Goal: Task Accomplishment & Management: Manage account settings

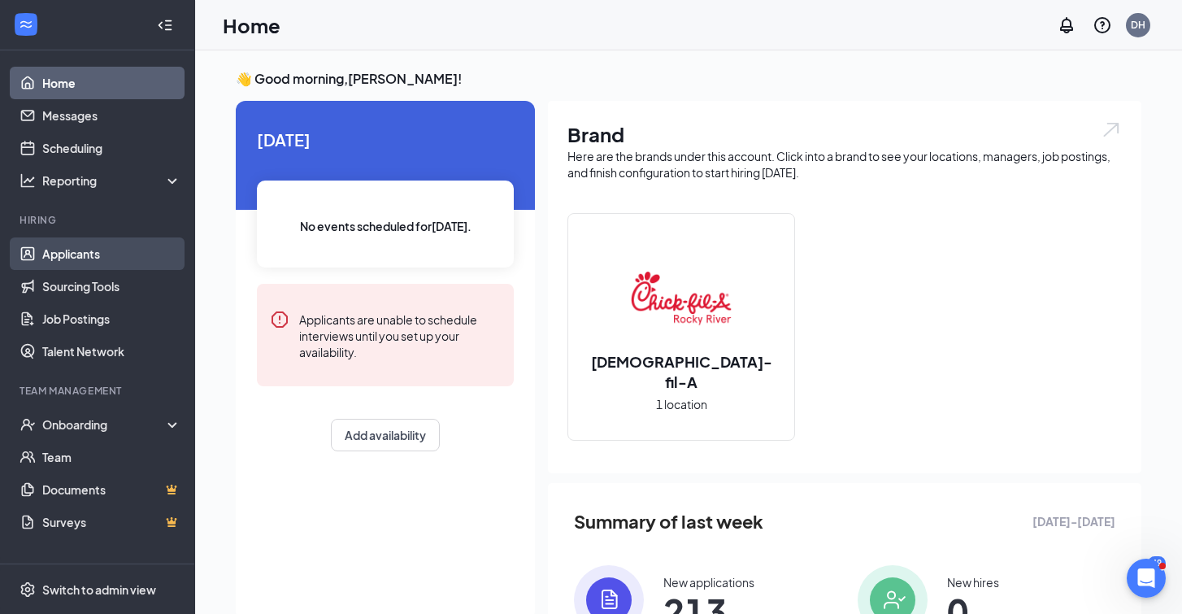
click at [95, 252] on link "Applicants" at bounding box center [111, 253] width 139 height 33
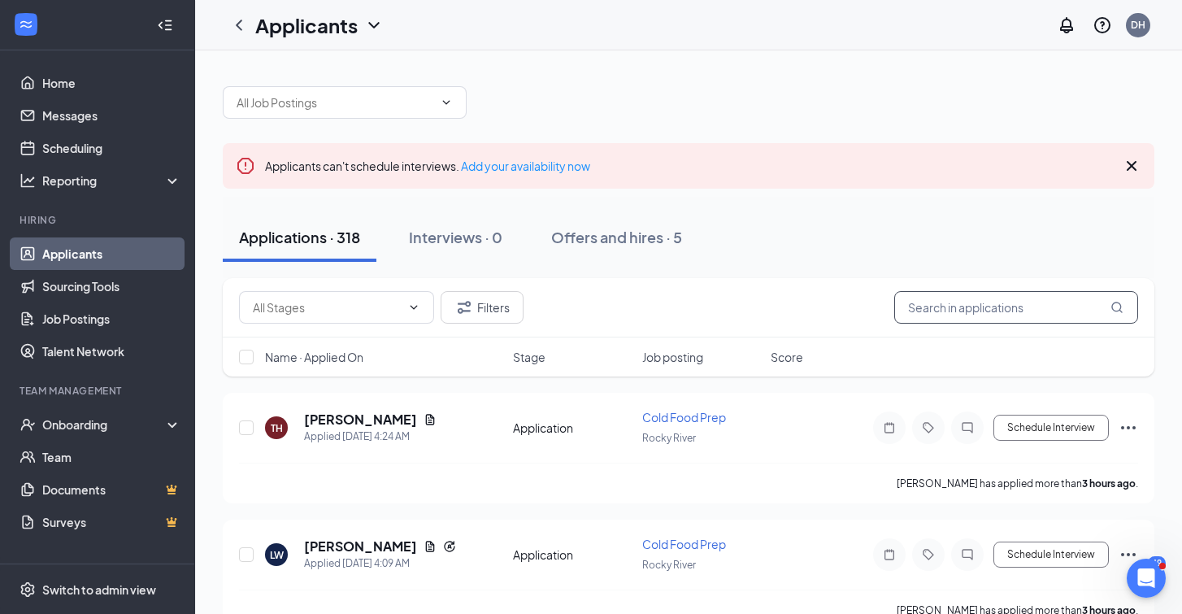
click at [988, 297] on input "text" at bounding box center [1016, 307] width 244 height 33
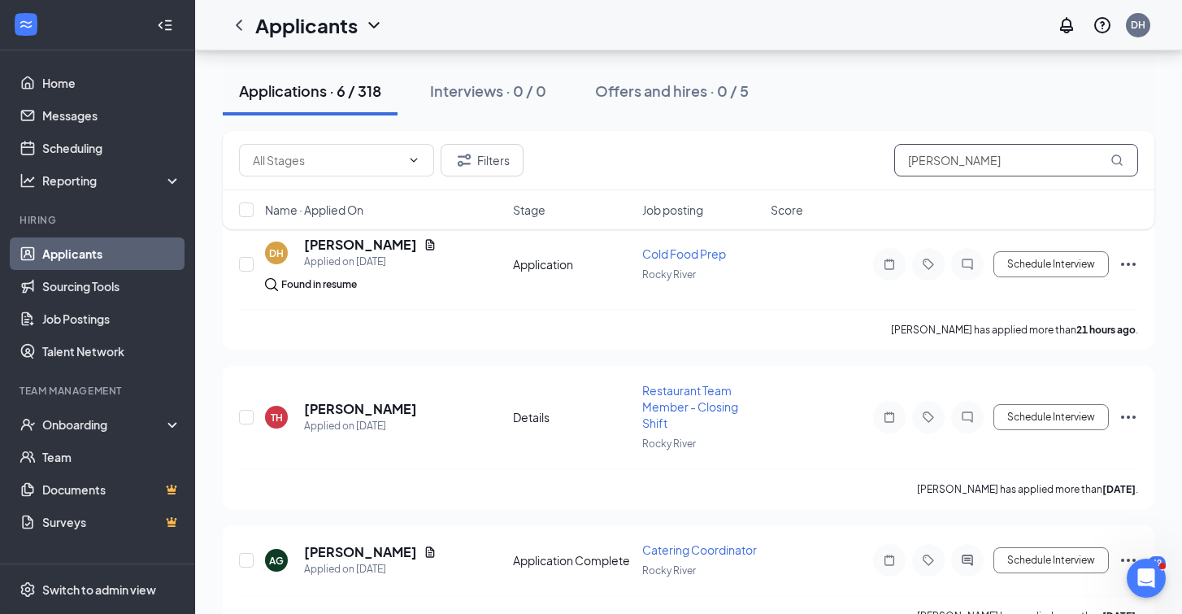
scroll to position [219, 0]
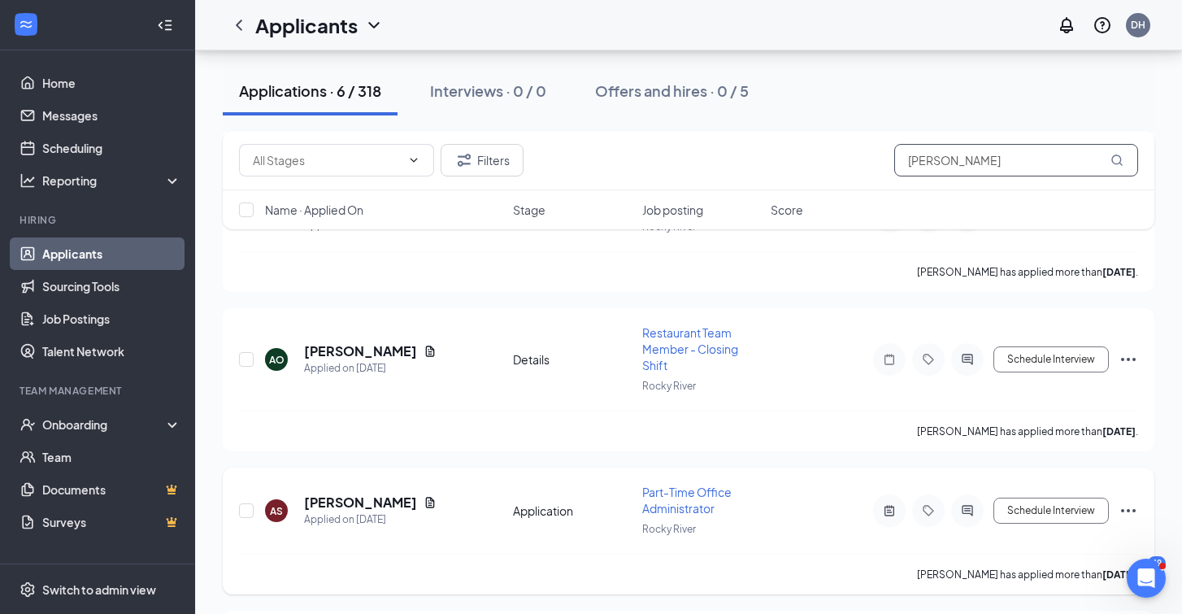
scroll to position [520, 0]
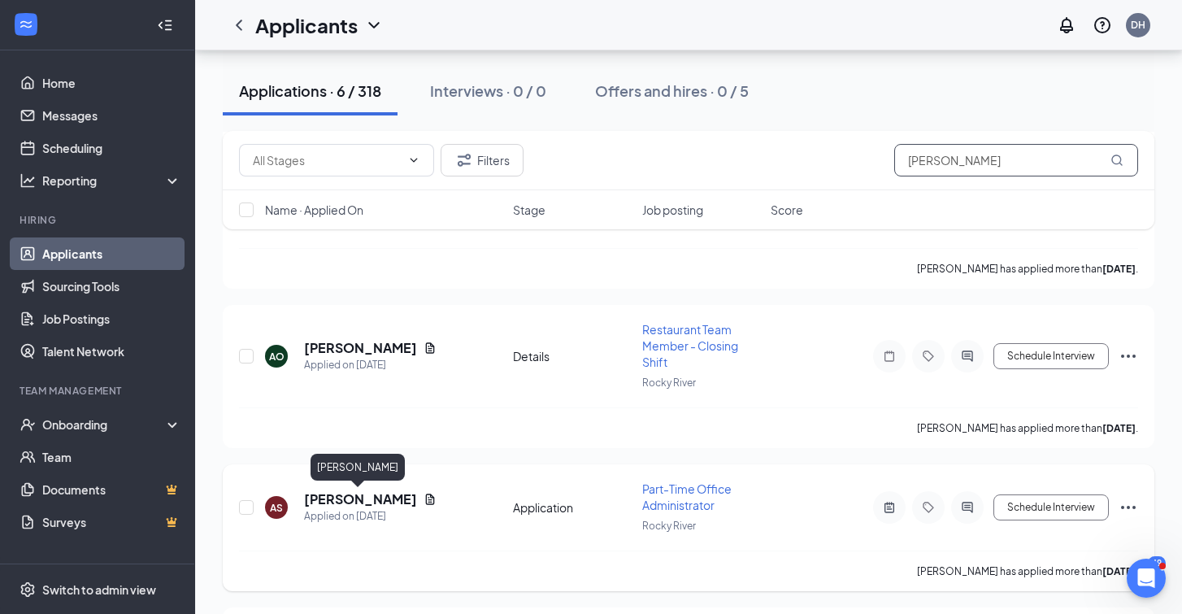
type input "[PERSON_NAME]"
click at [380, 497] on h5 "[PERSON_NAME]" at bounding box center [360, 499] width 113 height 18
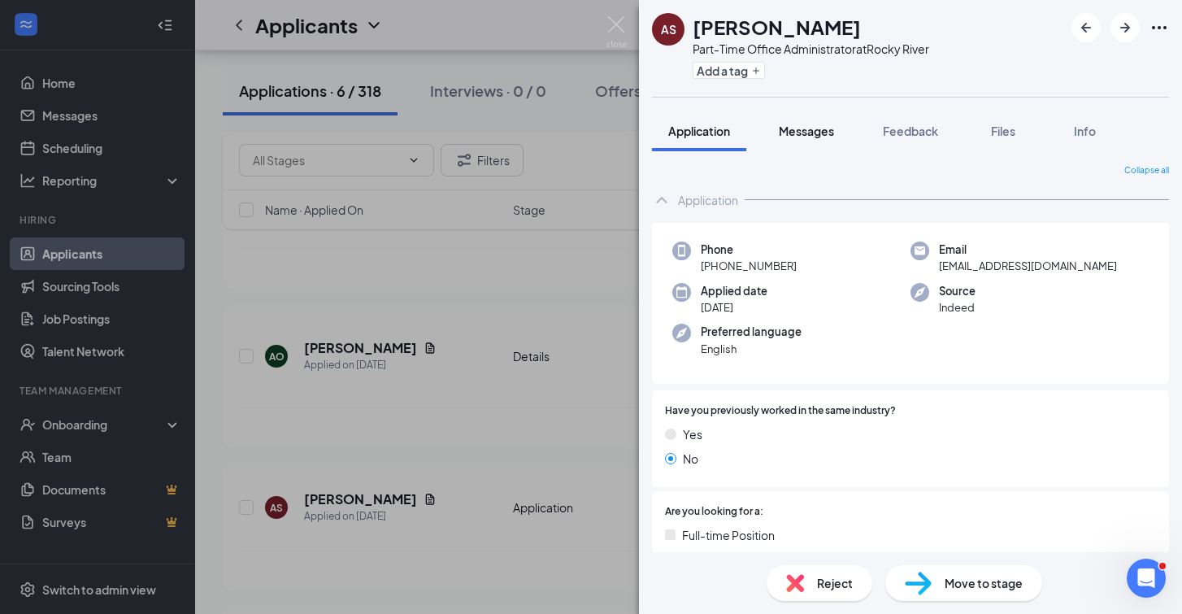
click at [818, 124] on span "Messages" at bounding box center [806, 131] width 55 height 15
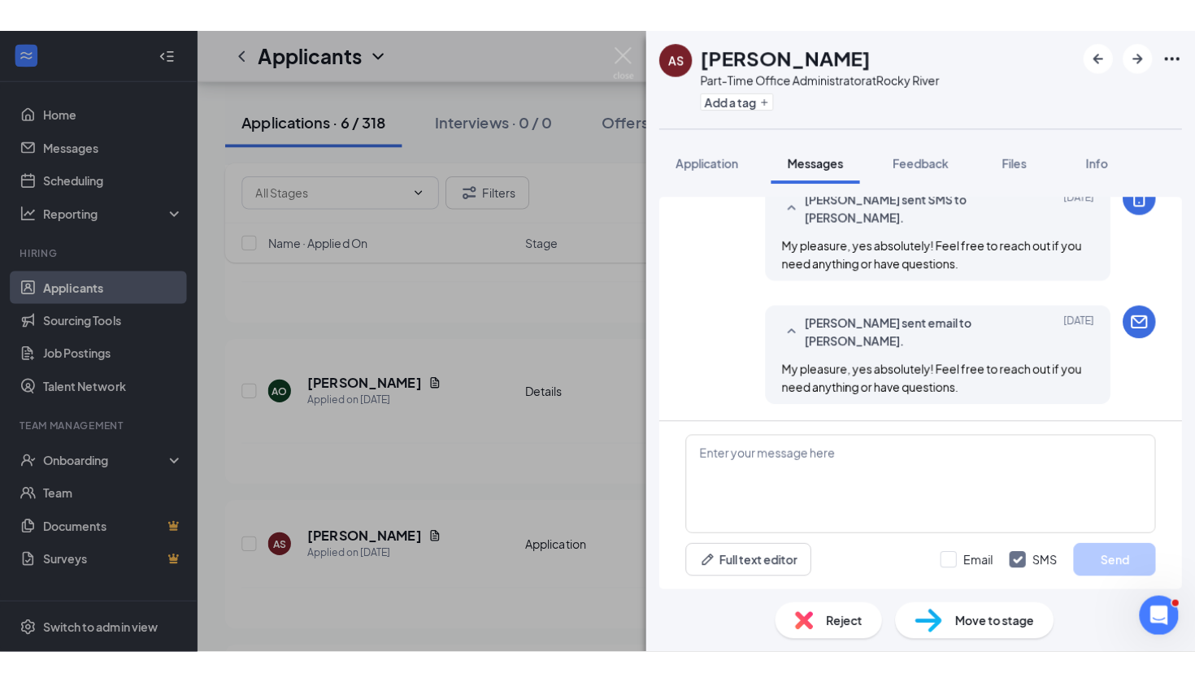
scroll to position [1362, 0]
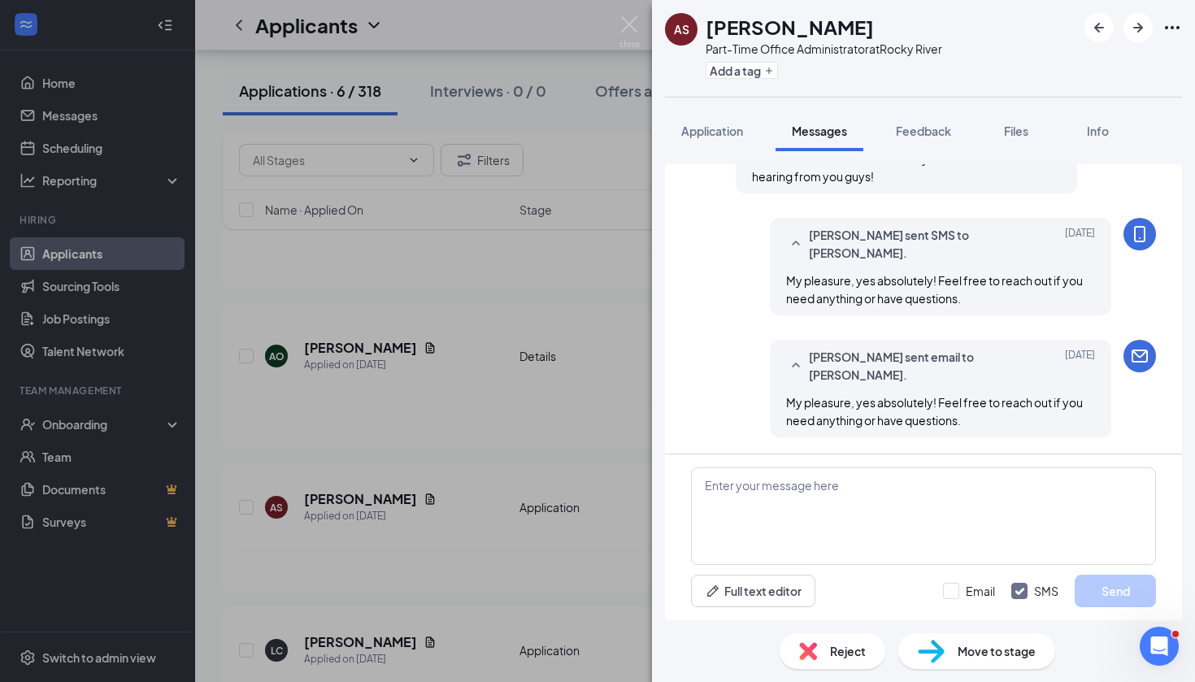
click at [1163, 29] on icon "Ellipses" at bounding box center [1172, 28] width 20 height 20
click at [1165, 29] on icon "Ellipses" at bounding box center [1172, 28] width 20 height 20
click at [1096, 66] on link "View full application" at bounding box center [1084, 65] width 176 height 16
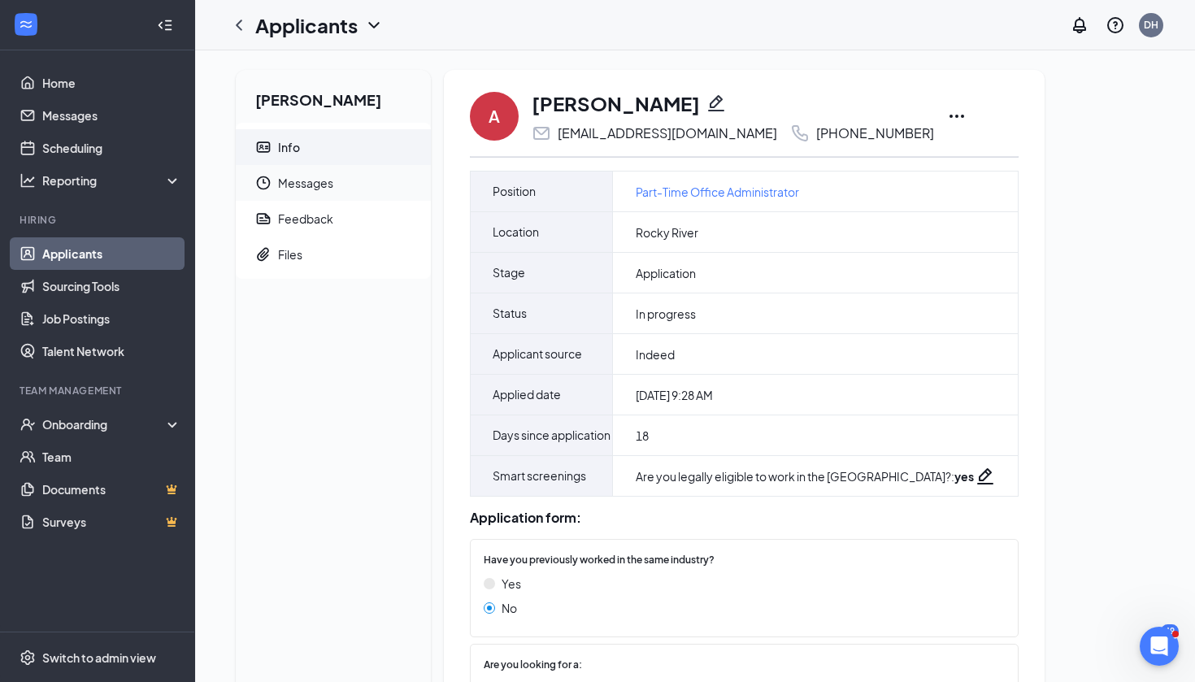
click at [323, 180] on span "Messages" at bounding box center [348, 183] width 140 height 36
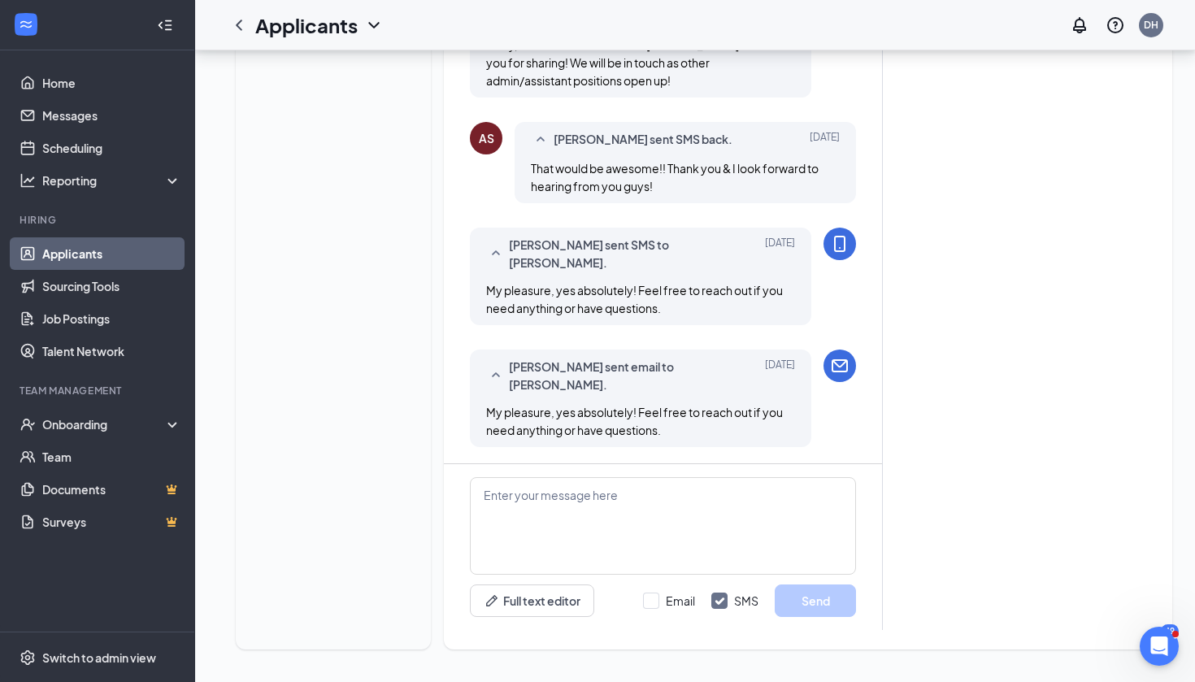
scroll to position [1346, 0]
